Goal: Information Seeking & Learning: Learn about a topic

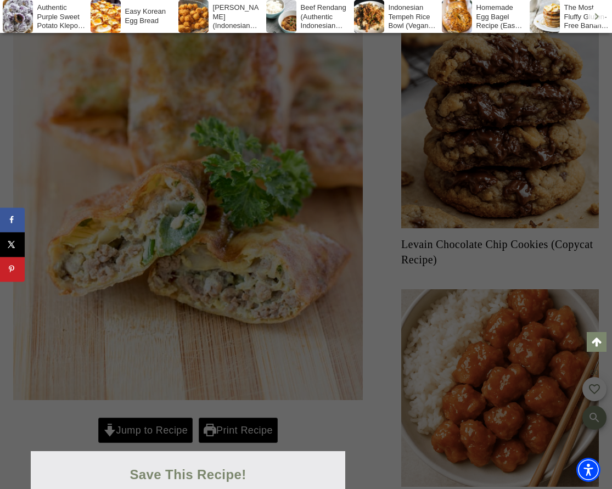
scroll to position [549, 0]
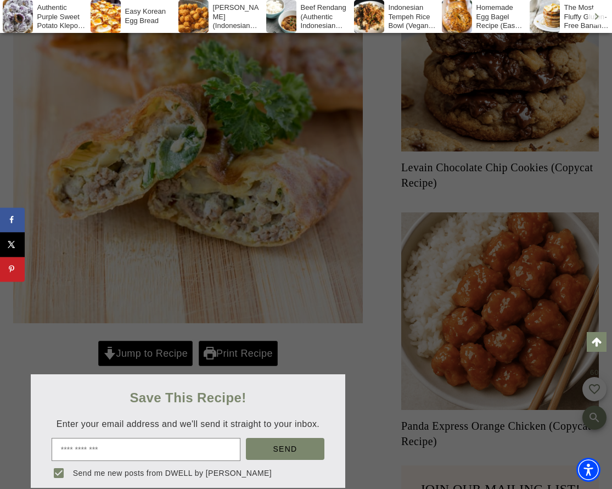
click at [333, 354] on div at bounding box center [306, 244] width 612 height 489
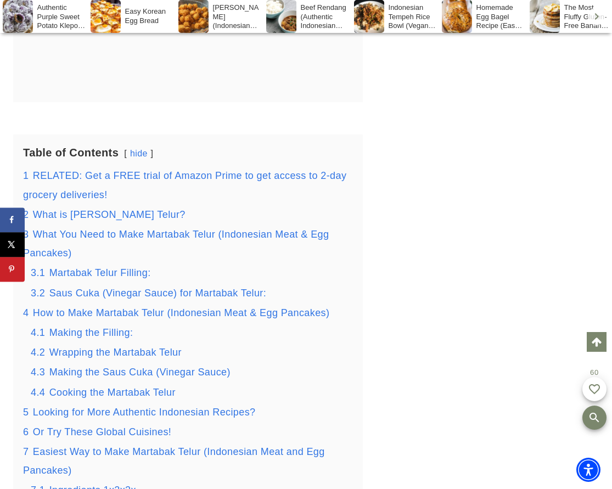
scroll to position [1646, 0]
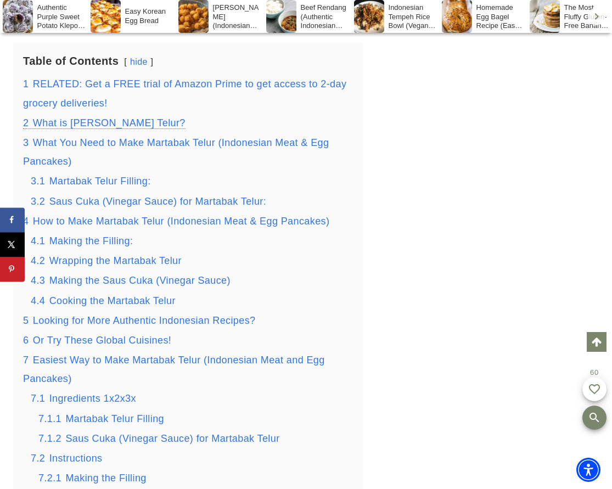
click at [103, 123] on span "What is Martabak Telur?" at bounding box center [109, 122] width 153 height 11
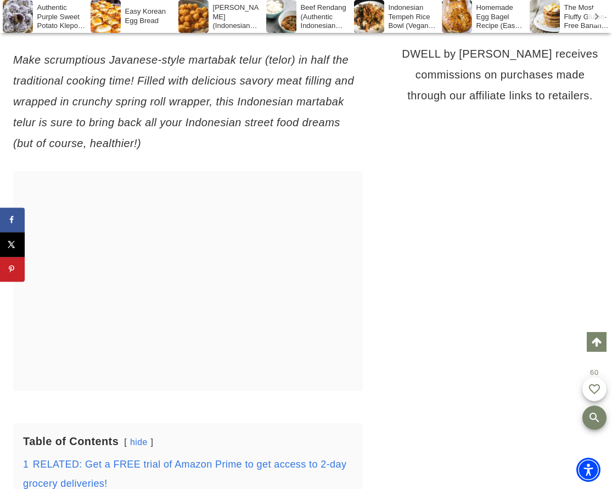
scroll to position [1255, 0]
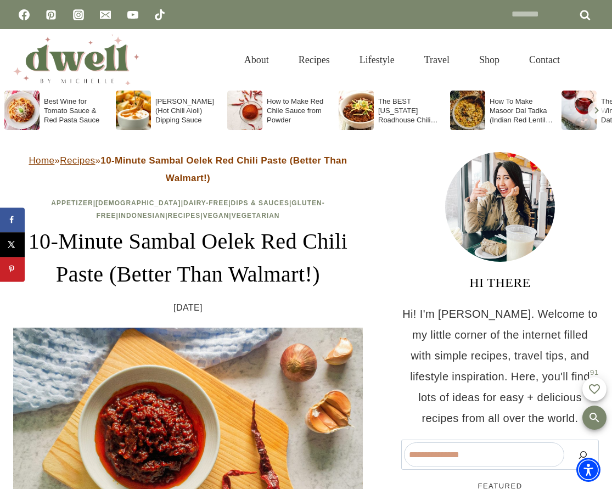
click at [176, 255] on h1 "10-Minute Sambal Oelek Red Chili Paste (Better Than Walmart!)" at bounding box center [187, 258] width 349 height 66
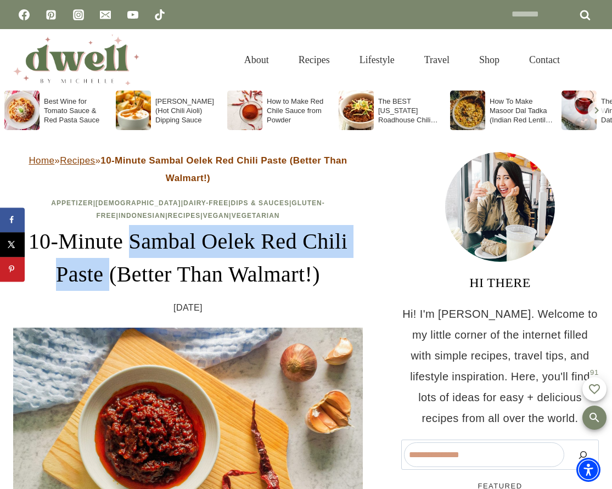
drag, startPoint x: 123, startPoint y: 244, endPoint x: 102, endPoint y: 279, distance: 41.3
click at [102, 279] on h1 "10-Minute Sambal Oelek Red Chili Paste (Better Than Walmart!)" at bounding box center [187, 258] width 349 height 66
copy h1 "Sambal Oelek Red Chili Paste"
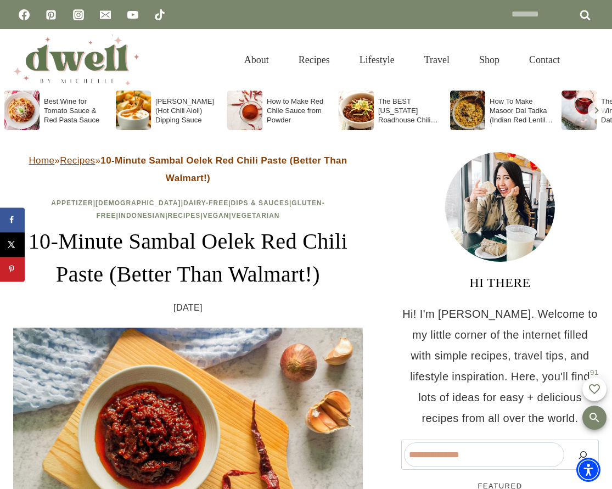
click at [189, 70] on div "About Recipes Lifestyle Travel Shop Contact Search" at bounding box center [391, 59] width 414 height 61
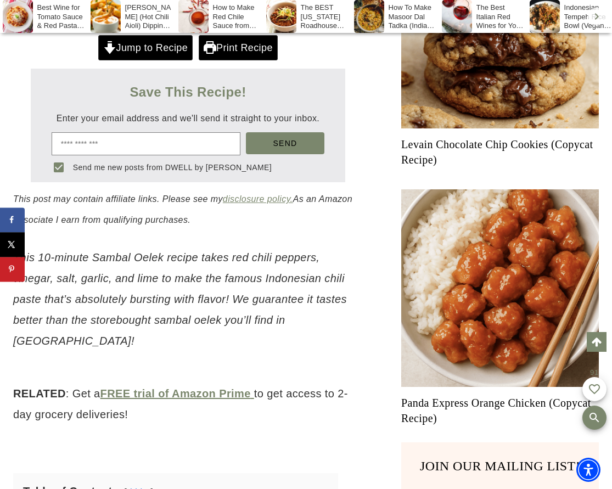
scroll to position [549, 0]
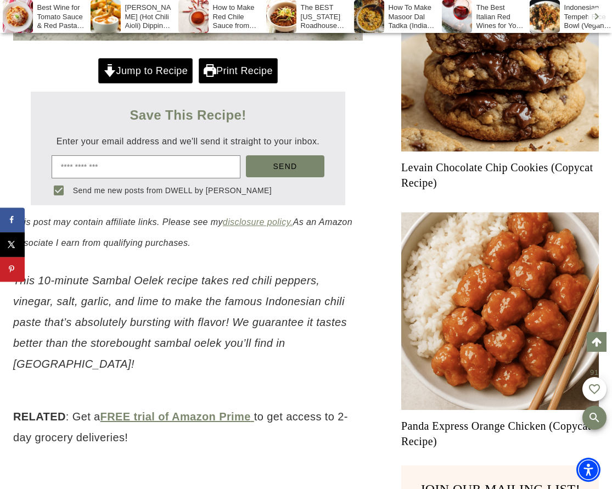
click at [121, 65] on link "Jump to Recipe" at bounding box center [145, 70] width 94 height 25
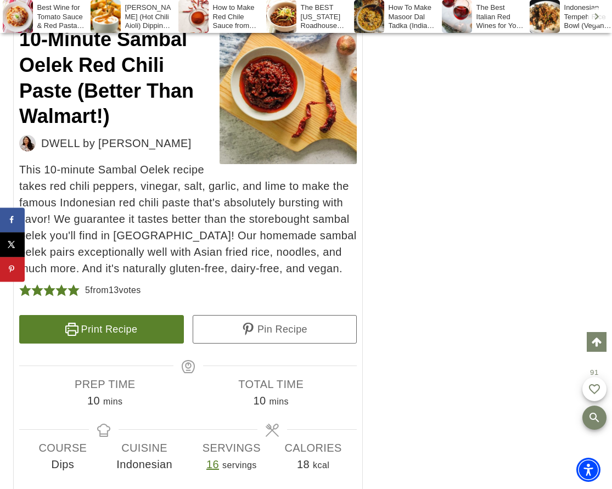
scroll to position [4050, 0]
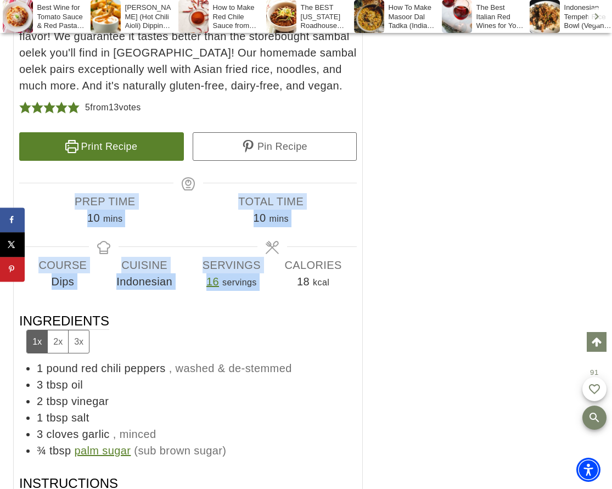
drag, startPoint x: 73, startPoint y: 173, endPoint x: 284, endPoint y: 239, distance: 220.9
click at [284, 239] on div "10-Minute Sambal Oelek Red Chili Paste (Better Than Walmart!) DWELL by [PERSON_…" at bounding box center [187, 418] width 349 height 1161
copy div "Prep Time 10 minutes mins Total Time 10 minutes mins Course Dips Cuisine Indone…"
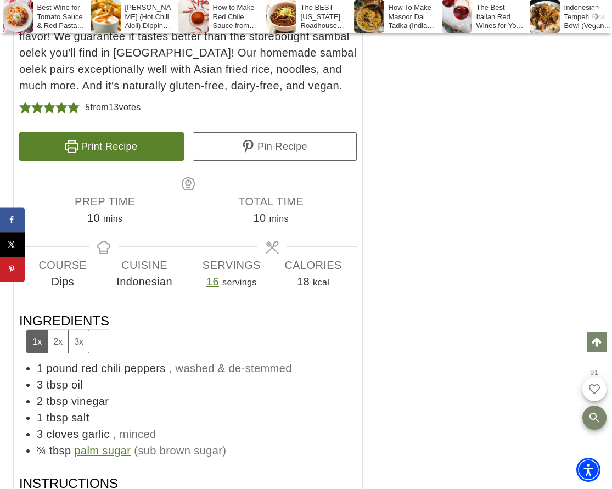
click at [199, 312] on h3 "Ingredients 1x 2x 3x" at bounding box center [187, 332] width 337 height 41
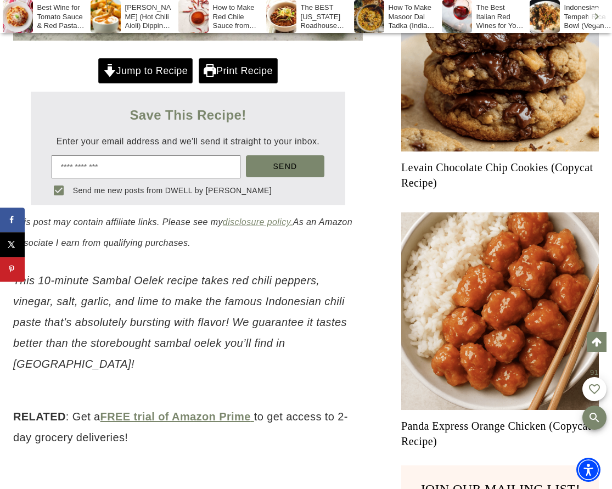
scroll to position [731, 0]
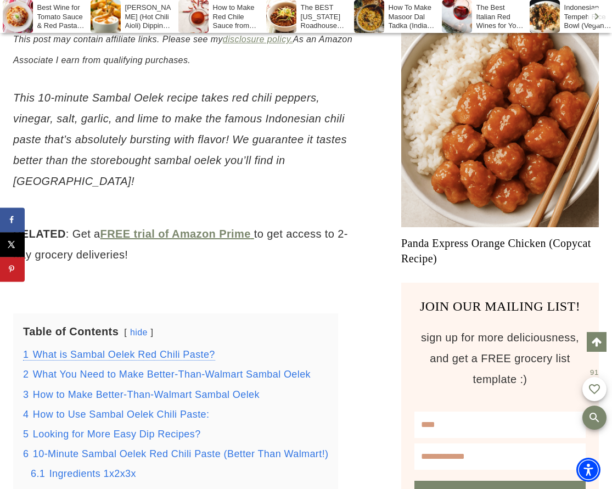
click at [119, 349] on span "What is Sambal Oelek Red Chili Paste?" at bounding box center [124, 354] width 182 height 11
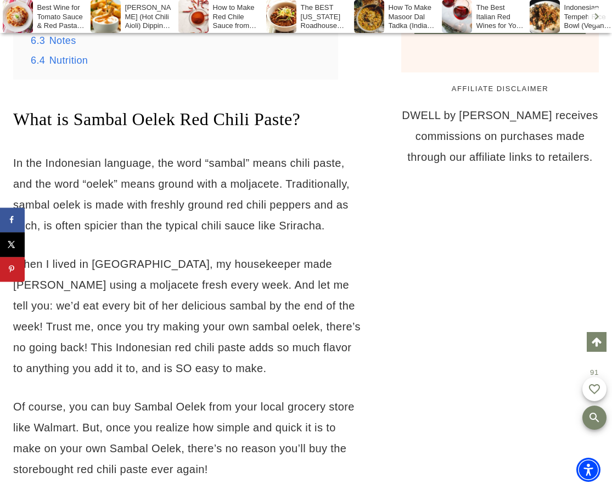
scroll to position [1277, 0]
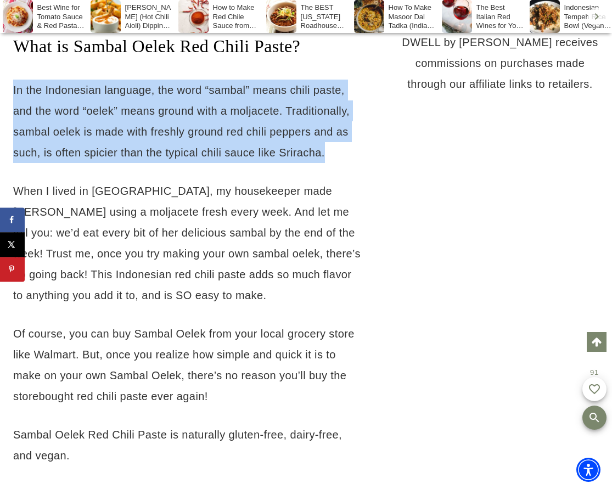
drag, startPoint x: 9, startPoint y: 70, endPoint x: 371, endPoint y: 124, distance: 365.5
copy p "In the Indonesian language, the word “sambal” means chili paste, and the word “…"
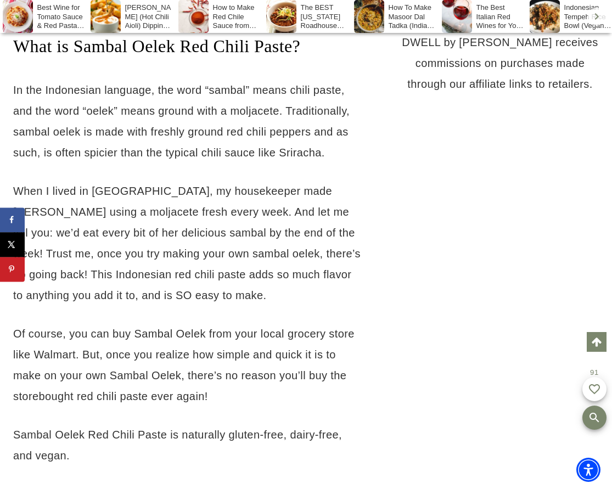
click at [177, 264] on p "When I lived in [GEOGRAPHIC_DATA], my housekeeper made [PERSON_NAME] using a mo…" at bounding box center [187, 242] width 349 height 125
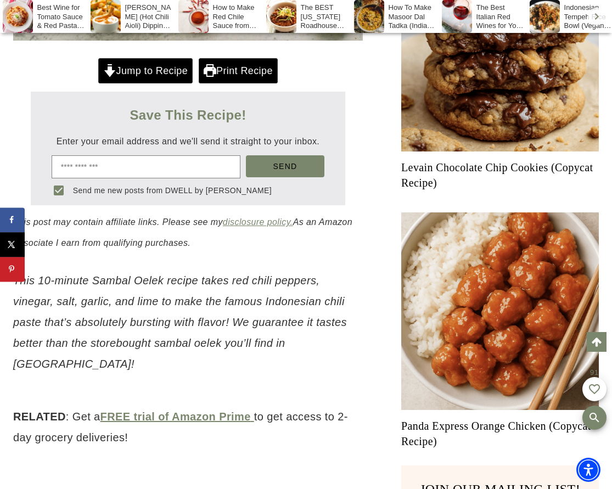
scroll to position [731, 0]
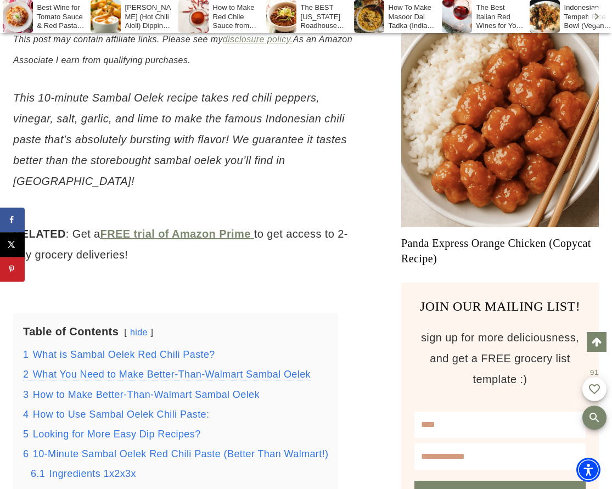
click at [96, 369] on span "What You Need to Make Better-Than-Walmart Sambal Oelek" at bounding box center [172, 374] width 278 height 11
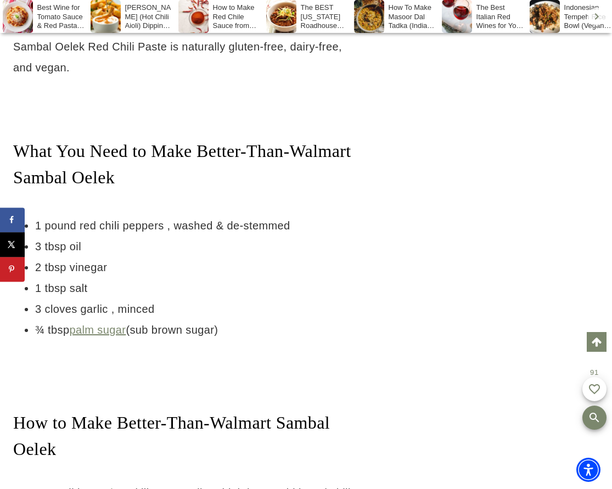
scroll to position [1770, 0]
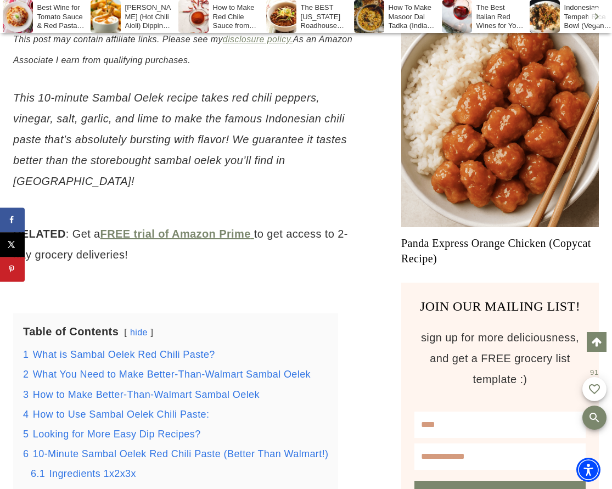
scroll to position [914, 0]
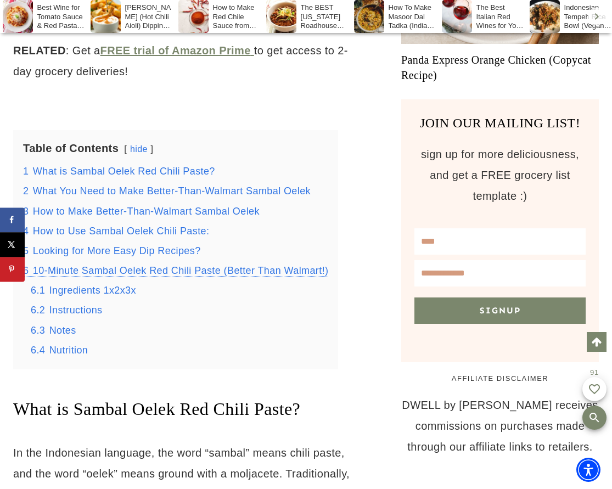
click at [186, 265] on span "10-Minute Sambal Oelek Red Chili Paste (Better Than Walmart!)" at bounding box center [181, 270] width 296 height 11
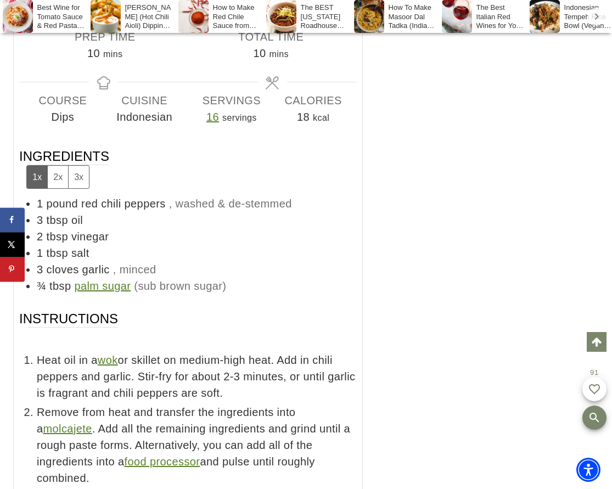
scroll to position [4225, 0]
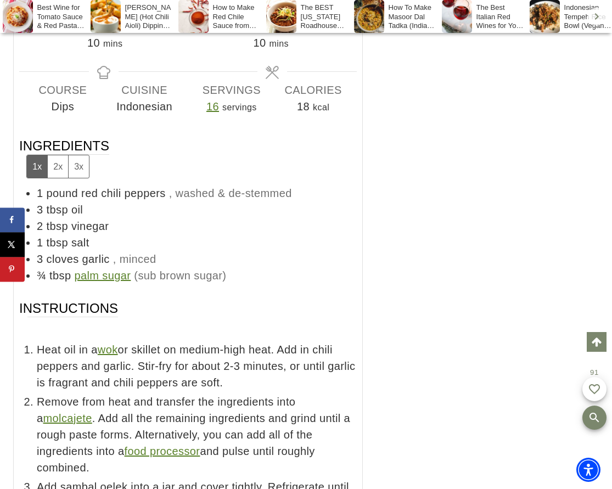
click at [20, 137] on span "Ingredients 1x 2x 3x" at bounding box center [64, 157] width 90 height 41
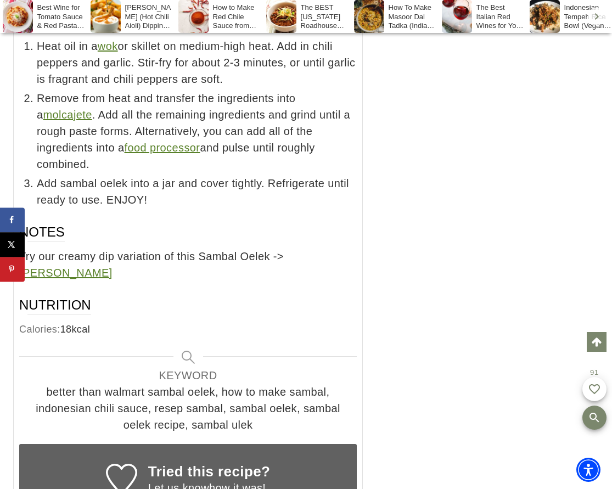
scroll to position [4591, 0]
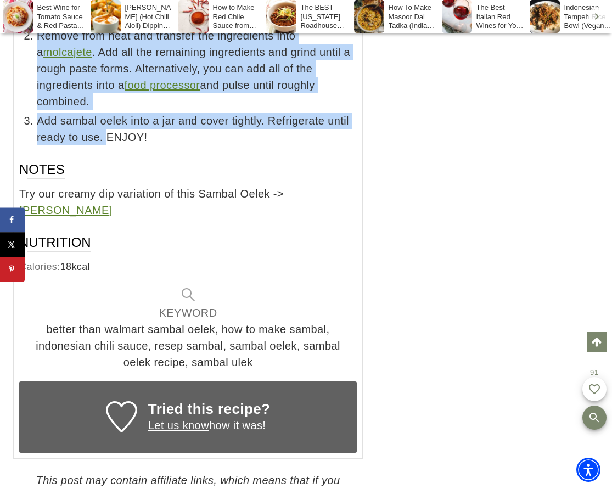
click at [105, 118] on span "Add sambal oelek into a jar and cover tightly. Refrigerate until ready to use. …" at bounding box center [197, 128] width 320 height 33
copy div "Ingredients 1x 2x 3x 1 pound red chili peppers , washed & de-stemmed 3 tbsp oil…"
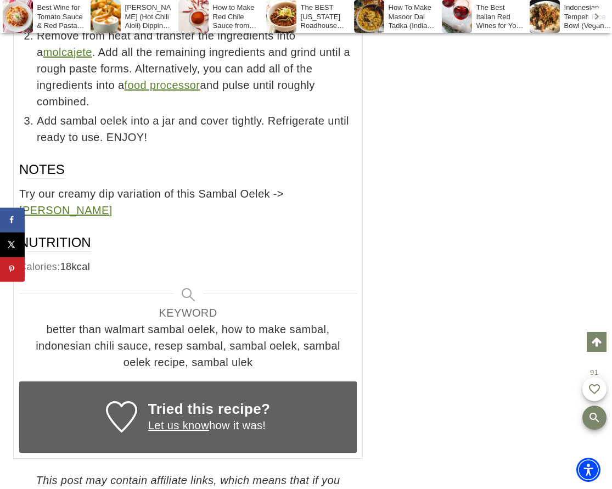
click at [137, 258] on div "Calories: 18 kcal" at bounding box center [187, 266] width 337 height 16
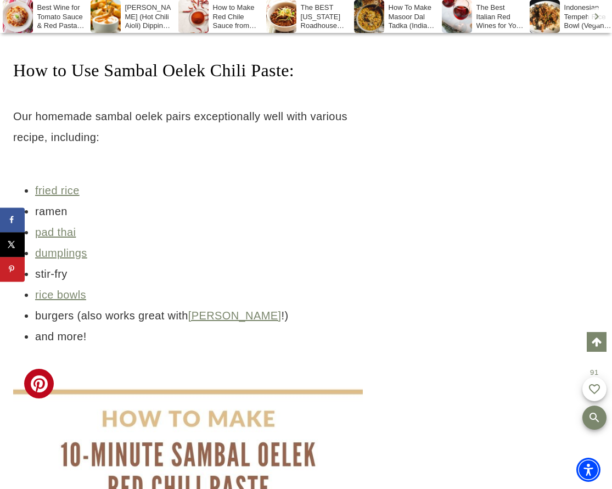
scroll to position [2397, 0]
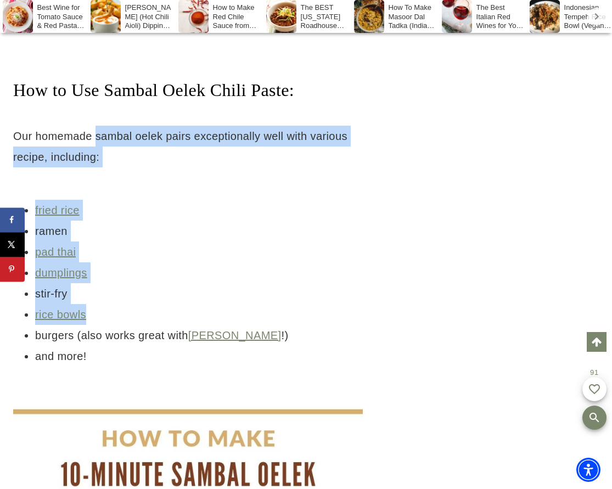
drag, startPoint x: 97, startPoint y: 118, endPoint x: 166, endPoint y: 286, distance: 181.7
click at [166, 286] on div "Jump to Recipe Print Recipe This post may contain affiliate links. Please see m…" at bounding box center [187, 478] width 349 height 4537
copy div "sambal oelek pairs exceptionally well with various recipe, including: fried ric…"
click at [178, 262] on li "dumplings" at bounding box center [198, 272] width 327 height 21
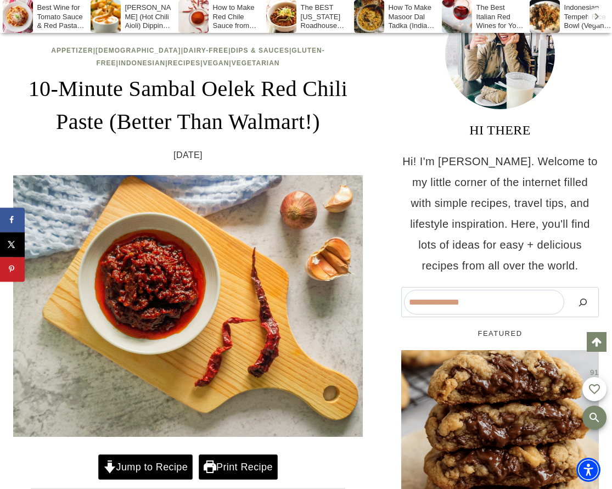
scroll to position [183, 0]
